Goal: Task Accomplishment & Management: Use online tool/utility

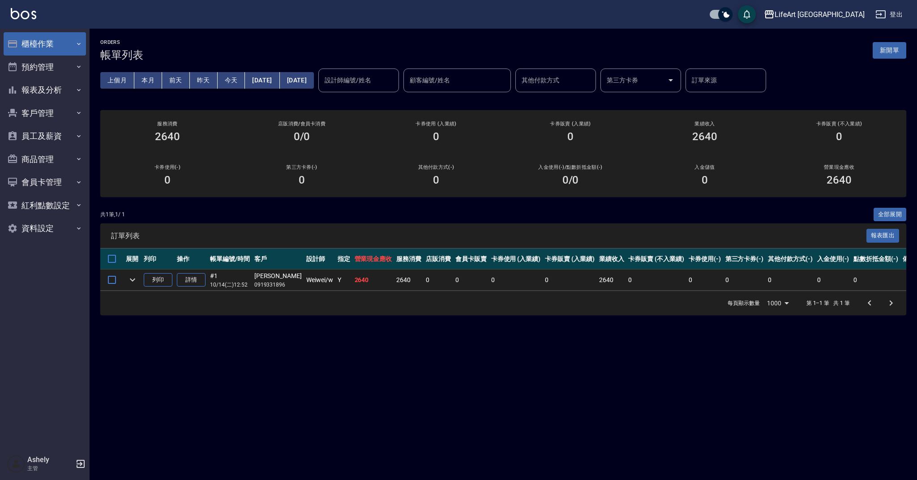
click at [59, 46] on button "櫃檯作業" at bounding box center [45, 43] width 82 height 23
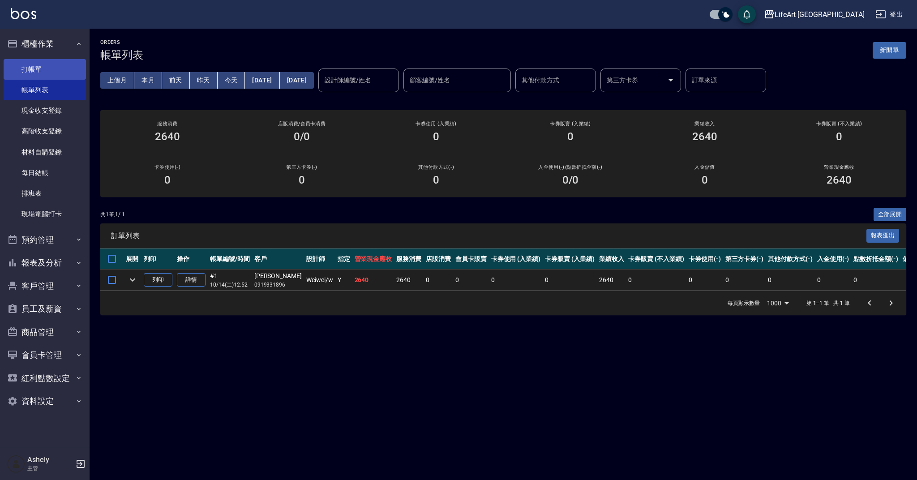
click at [57, 72] on link "打帳單" at bounding box center [45, 69] width 82 height 21
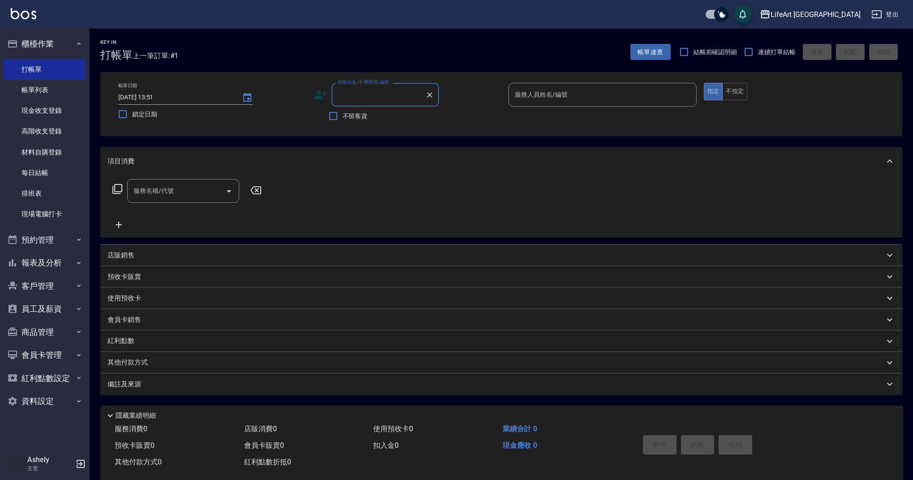
click at [368, 96] on input "顧客姓名/手機號碼/編號" at bounding box center [378, 95] width 86 height 16
click at [374, 120] on li "[PERSON_NAME]/0926824849/" at bounding box center [384, 117] width 107 height 15
type input "[PERSON_NAME]/0926824849/"
type input "Weiwei-w"
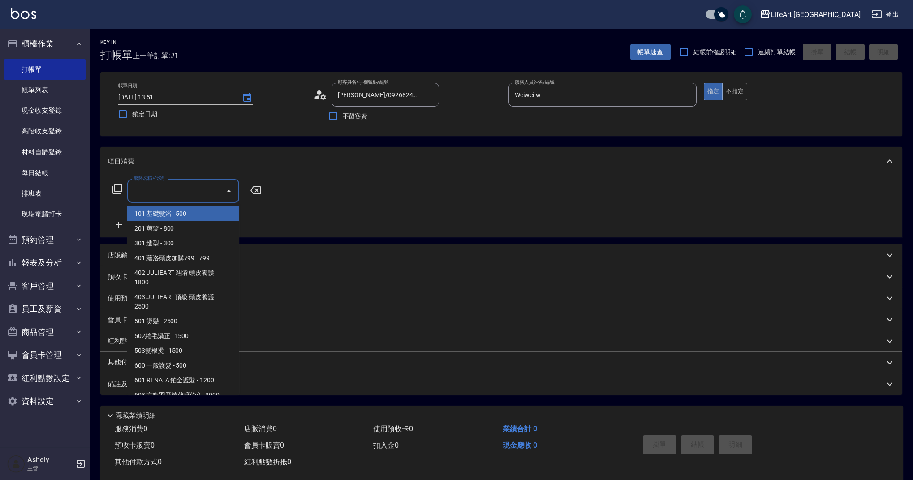
click at [169, 189] on input "服務名稱/代號" at bounding box center [176, 191] width 90 height 16
click at [171, 225] on span "201 剪髮 - 800" at bounding box center [183, 228] width 112 height 15
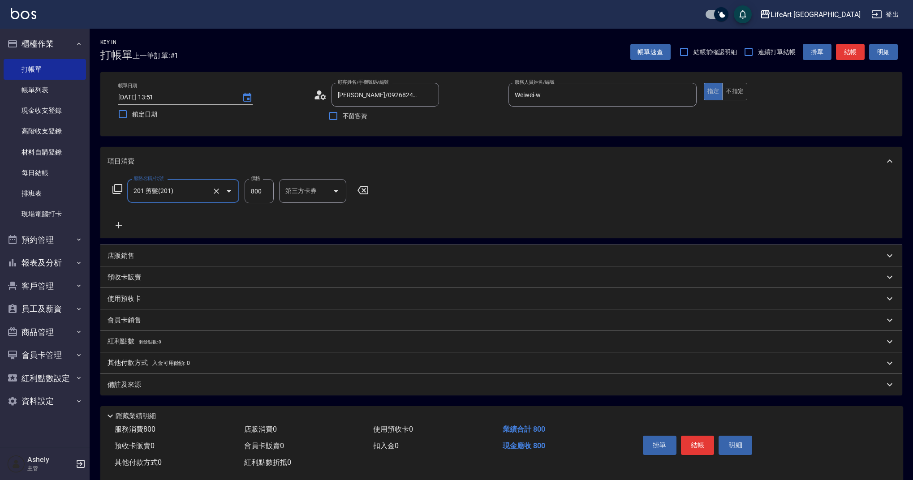
type input "201 剪髮(201)"
drag, startPoint x: 265, startPoint y: 193, endPoint x: 240, endPoint y: 189, distance: 25.3
click at [240, 189] on div "服務名稱/代號 201 剪髮(201) 服務名稱/代號 價格 800 價格 洗-1 洗-1 第三方卡券 第三方卡券" at bounding box center [270, 191] width 326 height 24
type input "900"
click at [309, 186] on input "洗-1" at bounding box center [306, 191] width 46 height 16
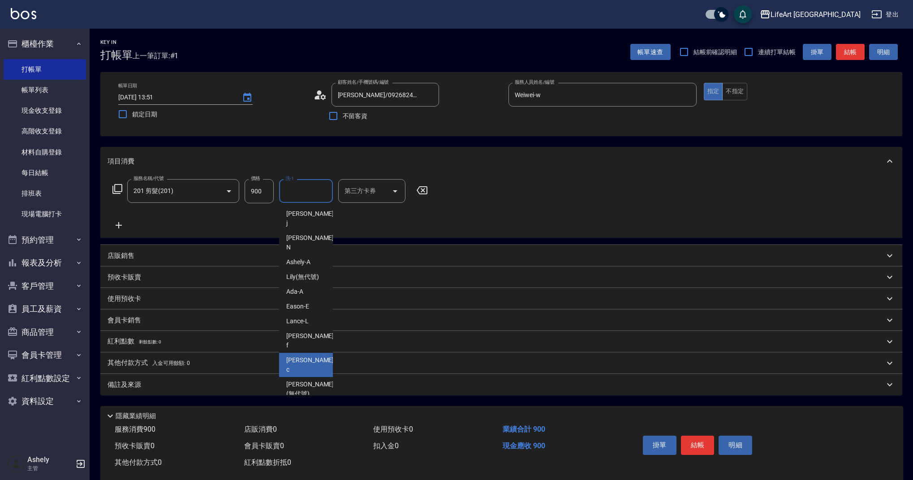
click at [293, 356] on span "Casey -c" at bounding box center [310, 365] width 49 height 19
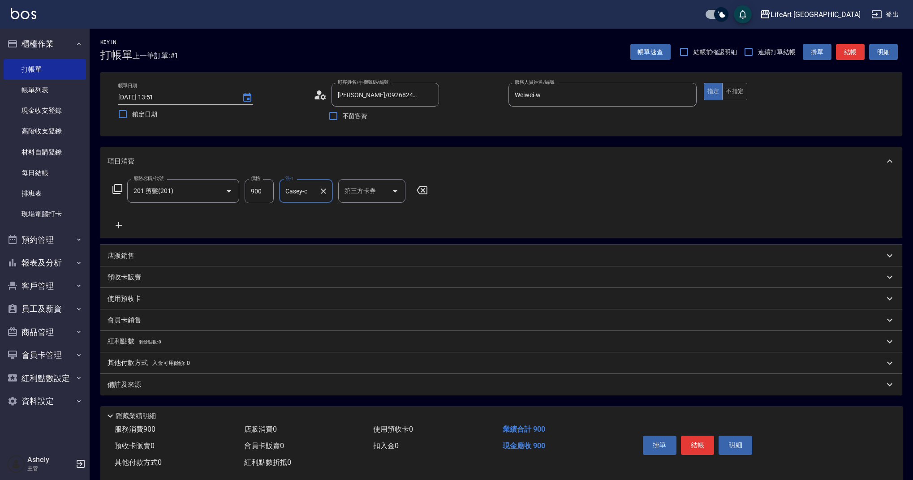
type input "Casey-c"
click at [175, 399] on div "Key In 打帳單 上一筆訂單:#1 帳單速查 結帳前確認明細 連續打單結帳 掛單 結帳 明細 帳單日期 [DATE] 13:51 鎖定日期 顧客姓名/手機…" at bounding box center [501, 261] width 823 height 464
click at [176, 393] on div "備註及來源" at bounding box center [501, 384] width 802 height 21
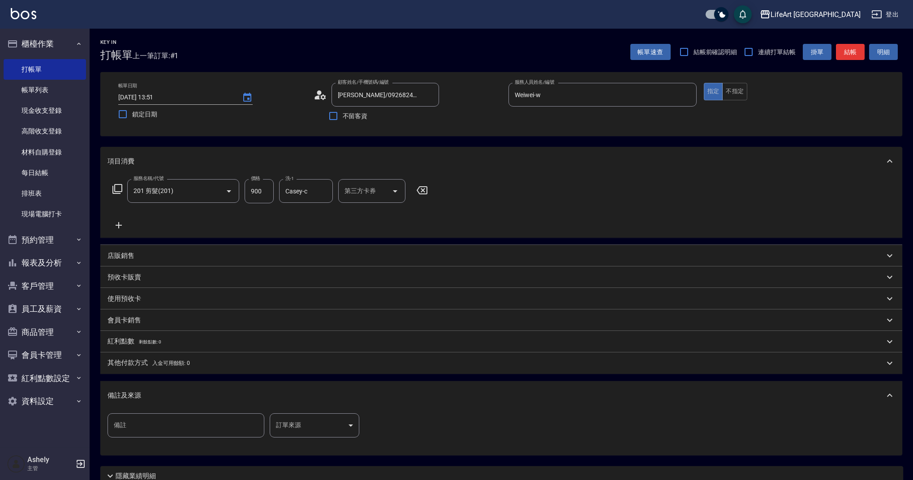
click at [293, 426] on body "LifeArt 蘆洲 登出 櫃檯作業 打帳單 帳單列表 現金收支登錄 高階收支登錄 材料自購登錄 每日結帳 排班表 現場電腦打卡 預約管理 預約管理 單日預約…" at bounding box center [456, 276] width 913 height 553
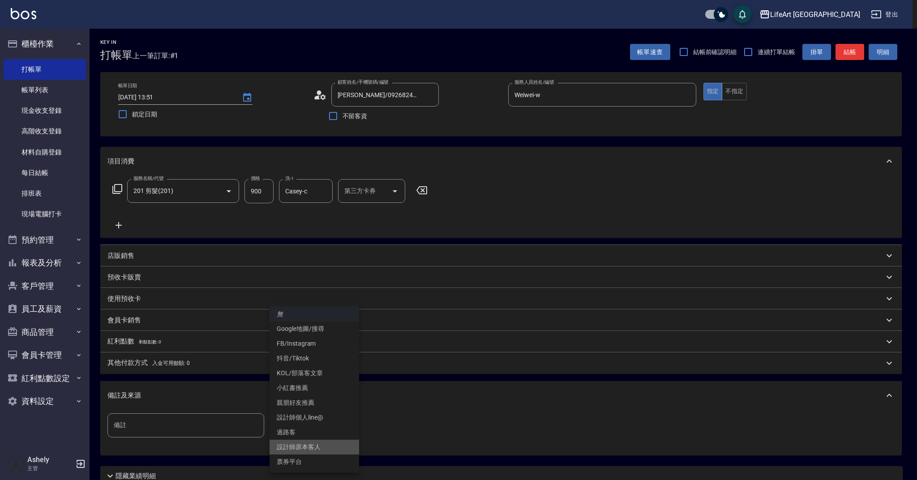
click at [304, 445] on li "設計師原本客人" at bounding box center [315, 447] width 90 height 15
type input "設計師原本客人"
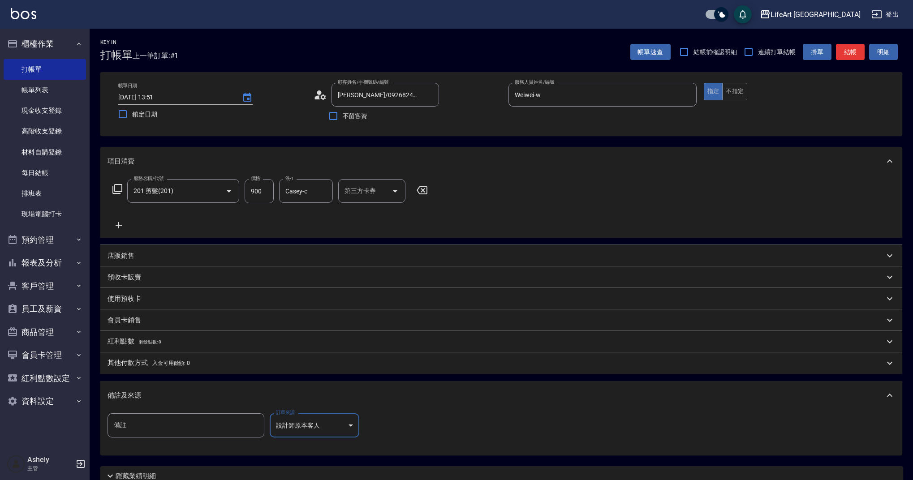
scroll to position [77, 0]
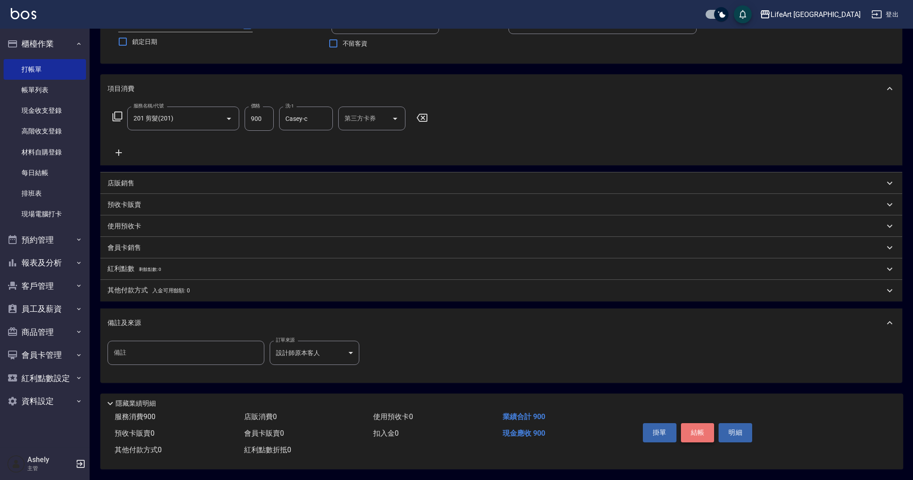
click at [693, 429] on button "結帳" at bounding box center [698, 432] width 34 height 19
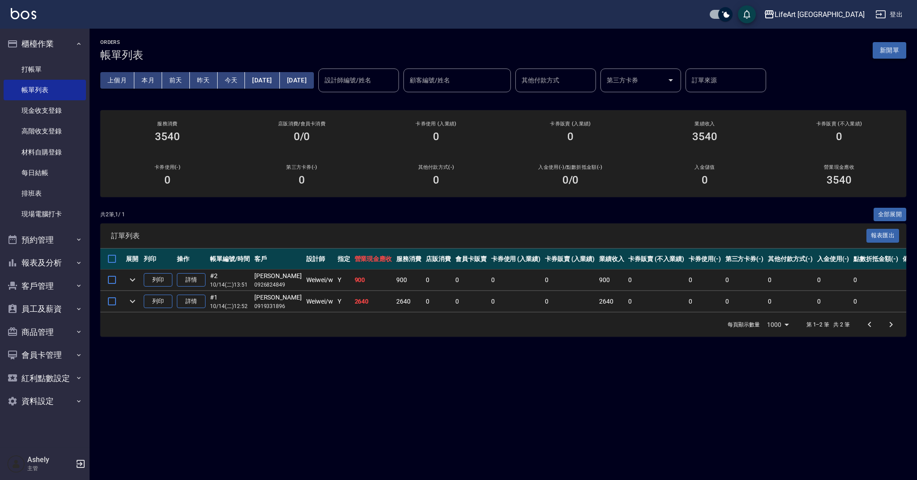
click at [896, 42] on button "新開單" at bounding box center [890, 50] width 34 height 17
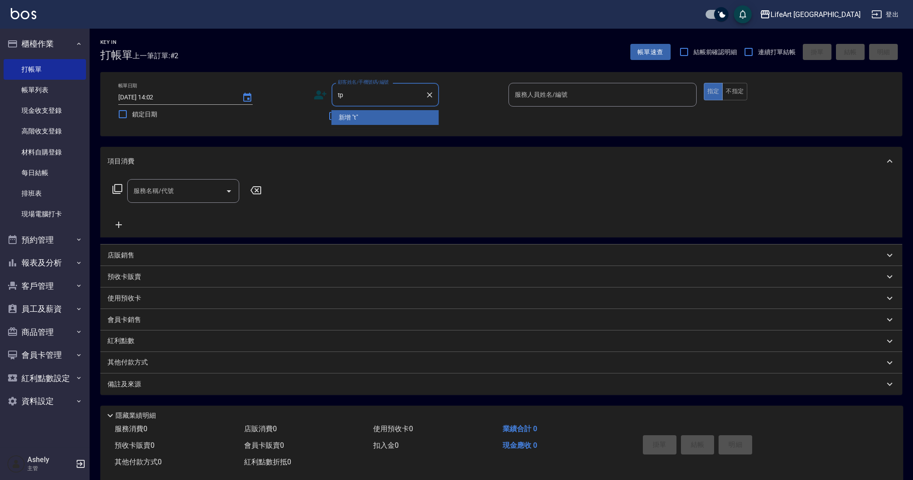
type input "t"
click at [401, 112] on li "[PERSON_NAME]/0987716641/" at bounding box center [384, 117] width 107 height 15
type input "[PERSON_NAME]/0987716641/"
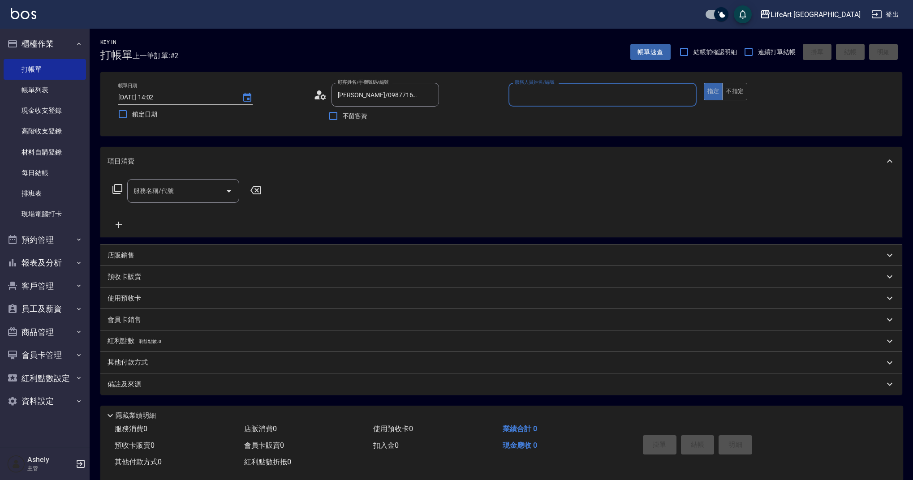
type input "[PERSON_NAME]"
click at [327, 97] on div "顧客姓名/手機號碼/編號 [PERSON_NAME]/0987716641/ 顧客姓名/手機號碼/編號" at bounding box center [407, 95] width 188 height 24
click at [320, 99] on icon at bounding box center [319, 94] width 13 height 13
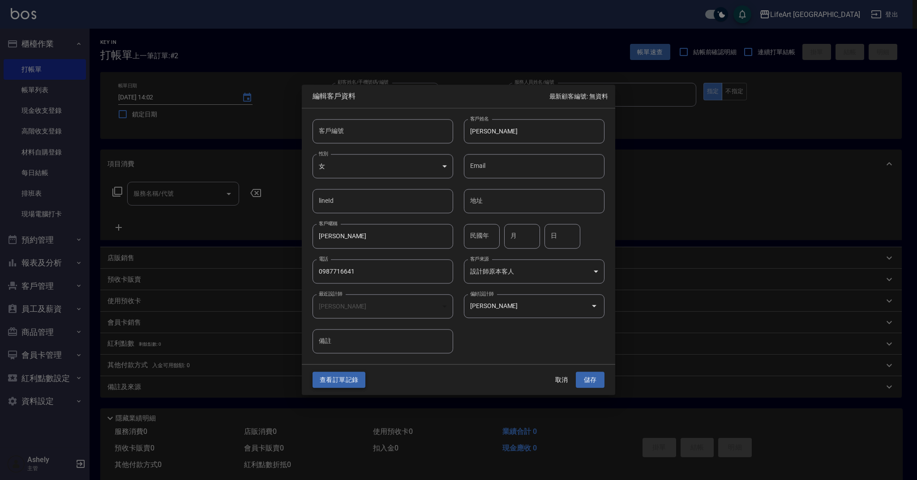
click at [347, 382] on button "查看訂單記錄" at bounding box center [339, 380] width 53 height 17
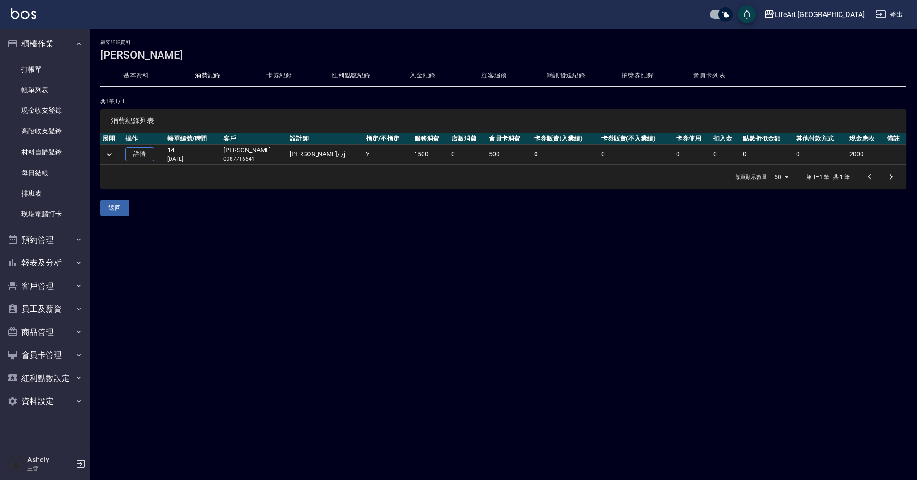
click at [107, 152] on icon "expand row" at bounding box center [109, 154] width 11 height 11
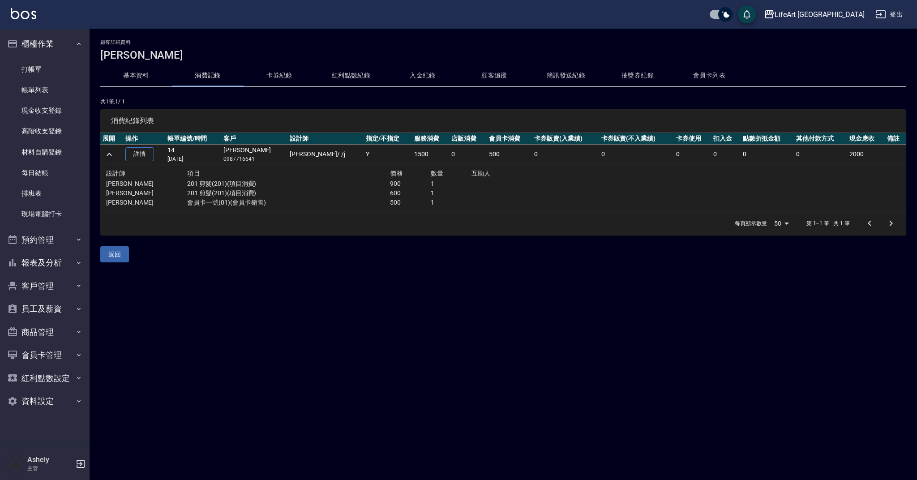
click at [354, 233] on div "每頁顯示數量 50 50 第 1–1 筆 共 1 筆" at bounding box center [503, 223] width 806 height 24
